Goal: Information Seeking & Learning: Find contact information

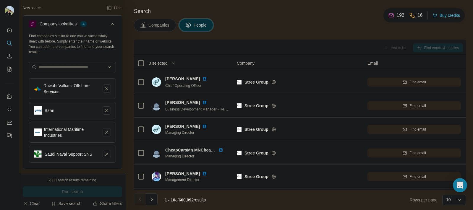
scroll to position [22, 0]
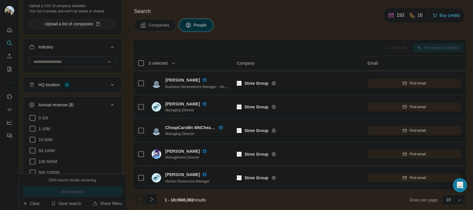
click at [202, 25] on span "People" at bounding box center [200, 25] width 14 height 6
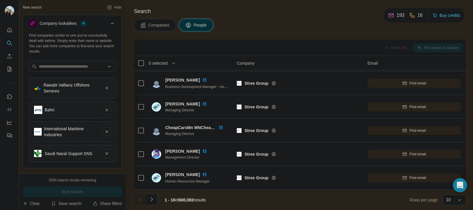
scroll to position [0, 0]
click at [38, 202] on button "Clear" at bounding box center [31, 204] width 17 height 6
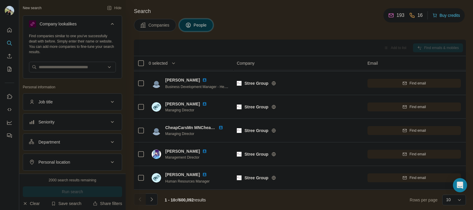
click at [86, 107] on button "Job title" at bounding box center [72, 102] width 99 height 14
click at [84, 102] on div "Job title" at bounding box center [69, 102] width 80 height 6
click at [72, 121] on input "text" at bounding box center [66, 116] width 75 height 11
click at [67, 164] on button "Department" at bounding box center [72, 160] width 99 height 14
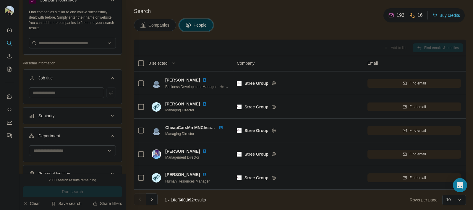
scroll to position [32, 0]
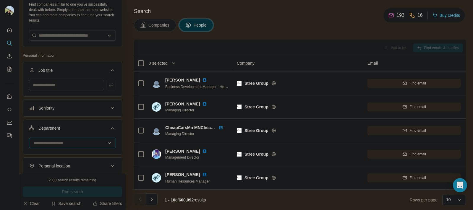
click at [66, 141] on input at bounding box center [69, 143] width 73 height 6
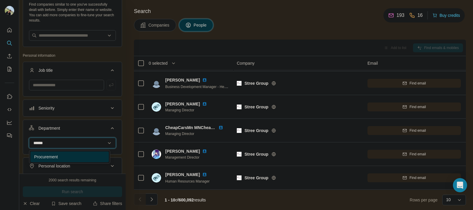
type input "******"
click at [70, 152] on div "Procurement" at bounding box center [69, 157] width 78 height 11
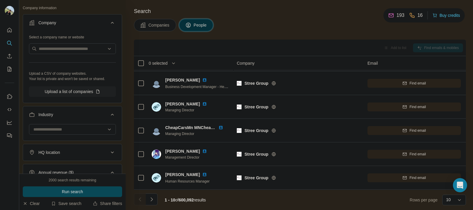
scroll to position [230, 0]
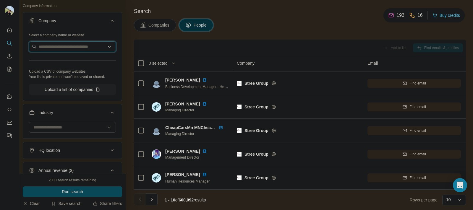
click at [66, 49] on input "text" at bounding box center [72, 46] width 87 height 11
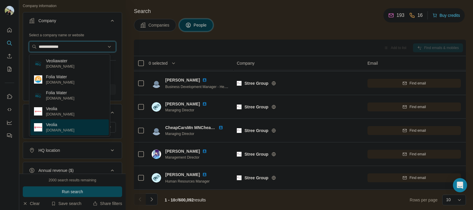
type input "**********"
click at [70, 126] on p "Veolia" at bounding box center [60, 125] width 28 height 6
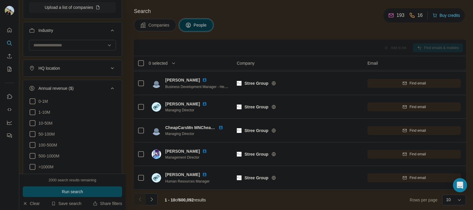
scroll to position [333, 0]
click at [86, 73] on button "HQ location" at bounding box center [72, 68] width 99 height 14
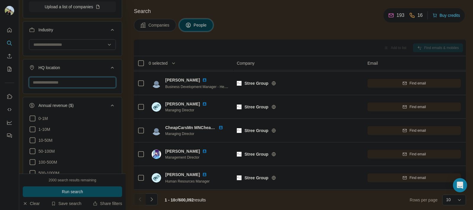
click at [78, 86] on input "text" at bounding box center [72, 82] width 87 height 11
click at [109, 69] on icon at bounding box center [112, 67] width 7 height 7
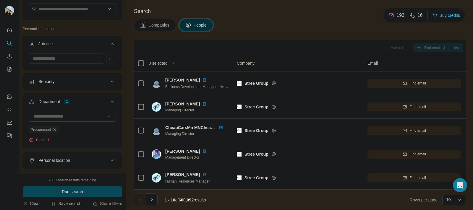
scroll to position [0, 0]
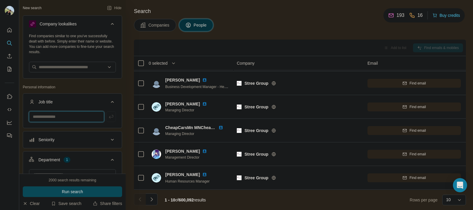
click at [71, 117] on input "text" at bounding box center [66, 116] width 75 height 11
type input "**********"
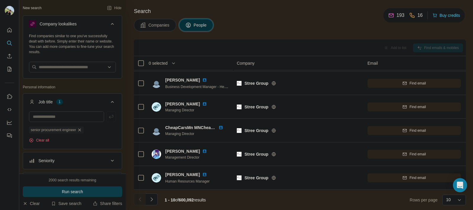
click at [71, 190] on span "Run search" at bounding box center [72, 192] width 21 height 6
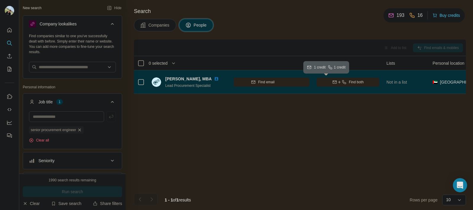
scroll to position [0, 151]
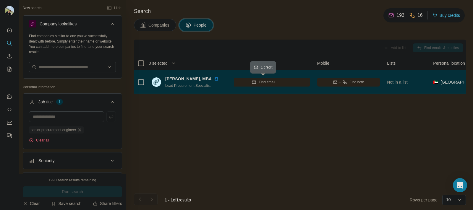
click at [297, 79] on button "Find email" at bounding box center [262, 82] width 93 height 9
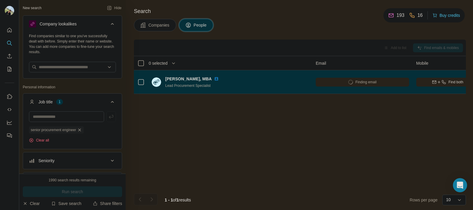
scroll to position [0, 0]
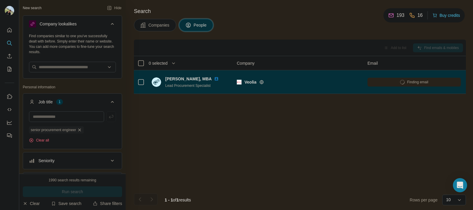
click at [214, 78] on img at bounding box center [216, 78] width 5 height 5
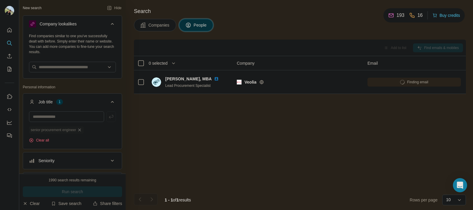
click at [82, 129] on icon "button" at bounding box center [79, 130] width 5 height 5
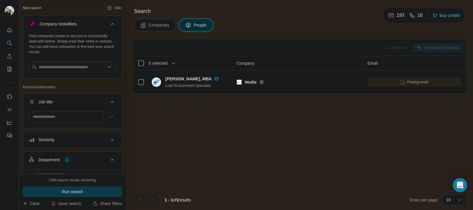
click at [89, 191] on button "Run search" at bounding box center [72, 191] width 99 height 11
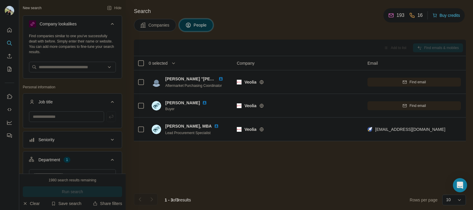
click at [284, 160] on div "Add to list Find emails & mobiles 0 selected People Company Email Mobile Lists …" at bounding box center [300, 125] width 332 height 170
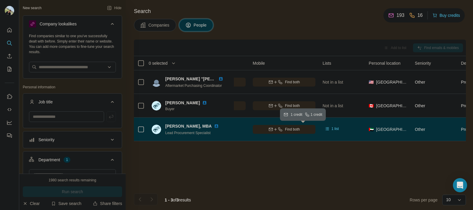
scroll to position [0, 322]
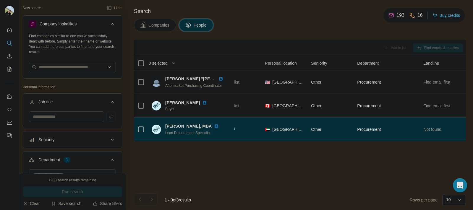
click at [276, 128] on span "[GEOGRAPHIC_DATA]" at bounding box center [288, 129] width 32 height 6
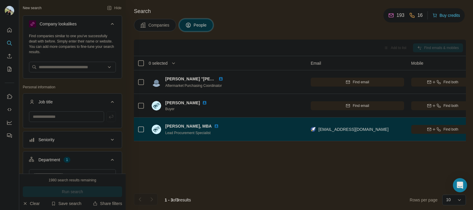
scroll to position [0, 0]
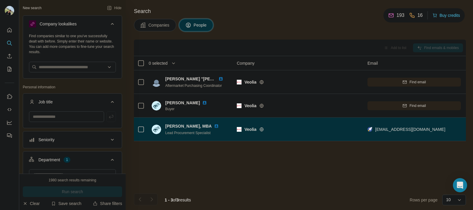
click at [214, 125] on img at bounding box center [216, 126] width 5 height 5
drag, startPoint x: 191, startPoint y: 125, endPoint x: 165, endPoint y: 128, distance: 26.5
click at [165, 128] on div "[PERSON_NAME], MBA Lead Procurement Specialist" at bounding box center [189, 129] width 74 height 12
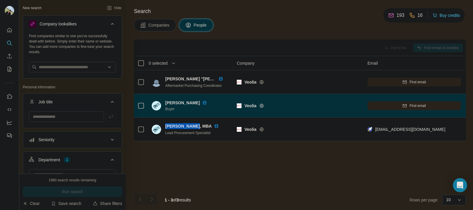
copy span "[PERSON_NAME],"
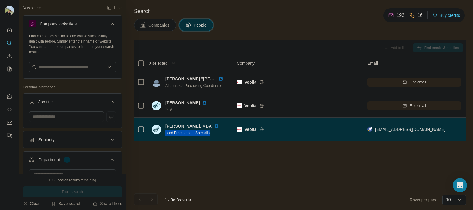
drag, startPoint x: 214, startPoint y: 132, endPoint x: 164, endPoint y: 136, distance: 50.1
click at [164, 136] on div "[PERSON_NAME], MBA Lead Procurement Specialist" at bounding box center [191, 129] width 79 height 16
copy span "Lead Procurement Specialist"
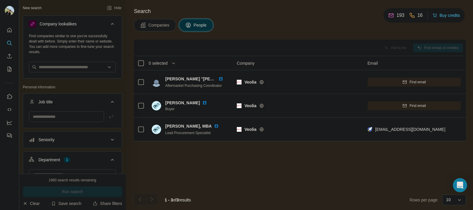
click at [243, 159] on div "Add to list Find emails & mobiles 0 selected People Company Email Mobile Lists …" at bounding box center [300, 125] width 332 height 170
